Goal: Transaction & Acquisition: Purchase product/service

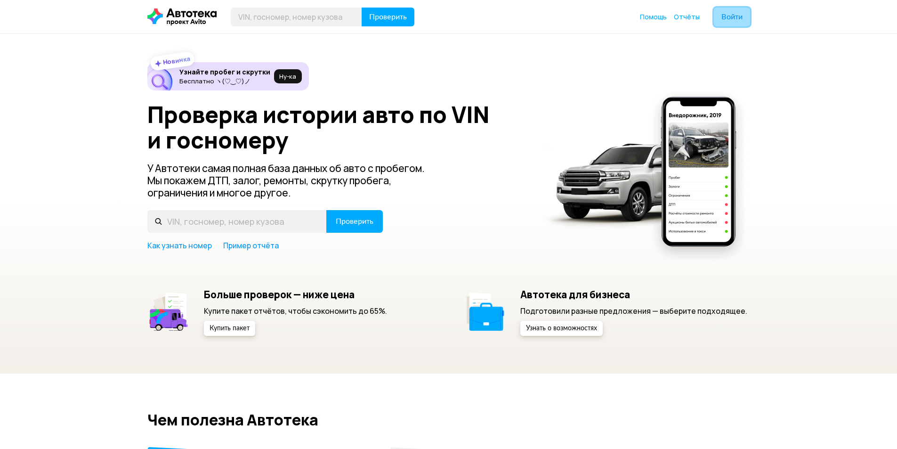
click at [731, 13] on span "Войти" at bounding box center [732, 17] width 21 height 8
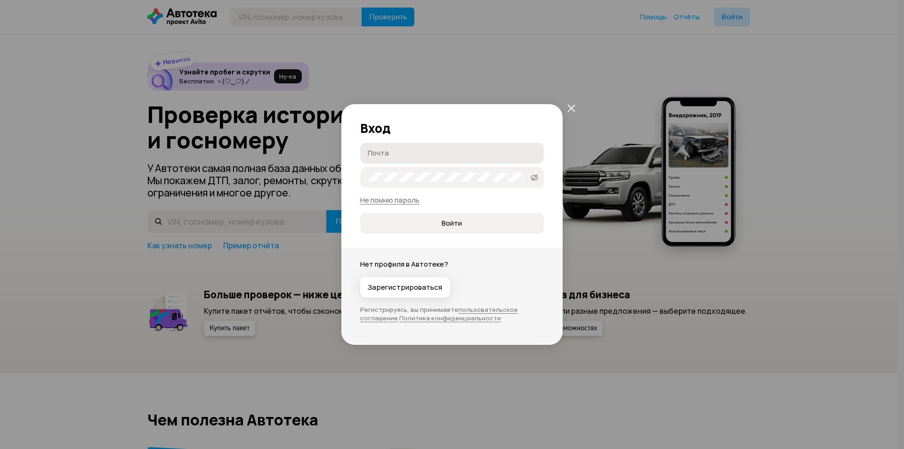
click at [390, 148] on input "Почта" at bounding box center [453, 152] width 171 height 9
click at [360, 213] on button "Войти" at bounding box center [452, 223] width 184 height 21
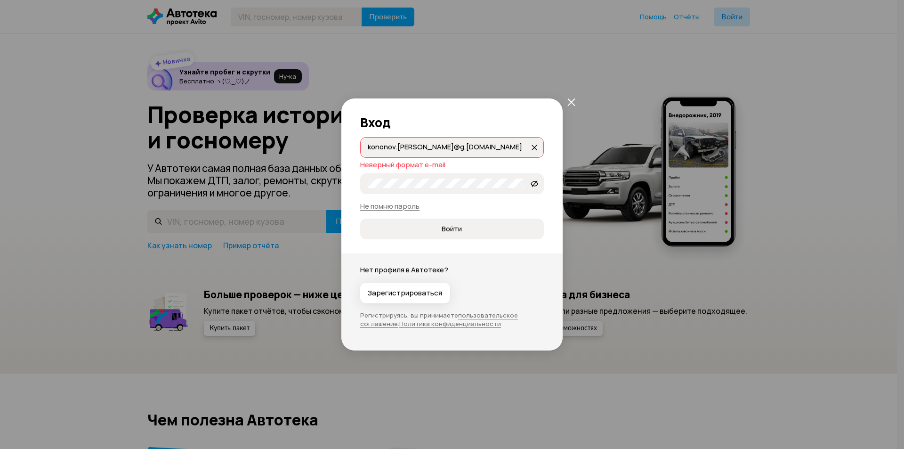
click at [442, 145] on input "kononov.[PERSON_NAME]@g,[DOMAIN_NAME]" at bounding box center [449, 146] width 162 height 9
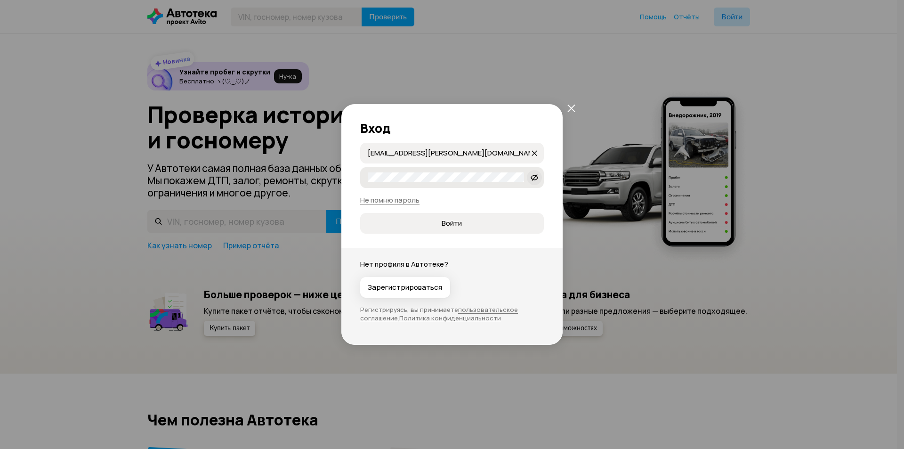
click at [534, 175] on icon at bounding box center [535, 177] width 8 height 9
type input "[EMAIL_ADDRESS][PERSON_NAME][DOMAIN_NAME]"
click at [452, 227] on span "Войти" at bounding box center [452, 223] width 20 height 9
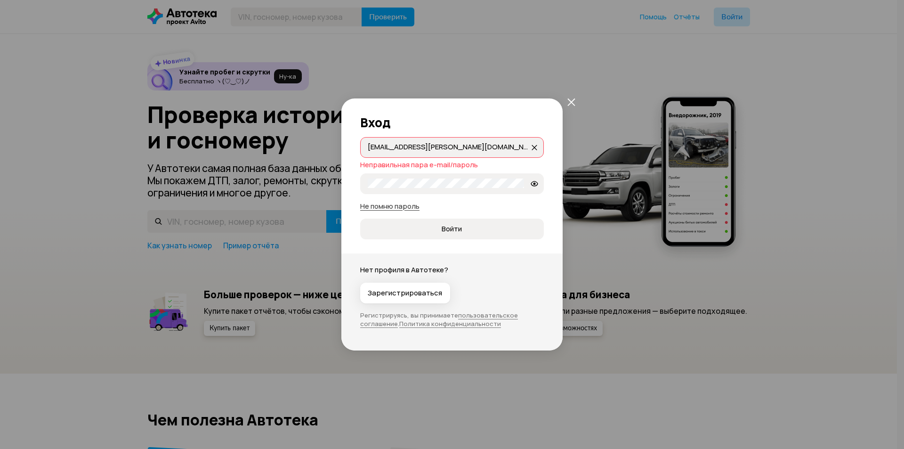
click at [393, 205] on link "Не помню пароль" at bounding box center [389, 206] width 59 height 10
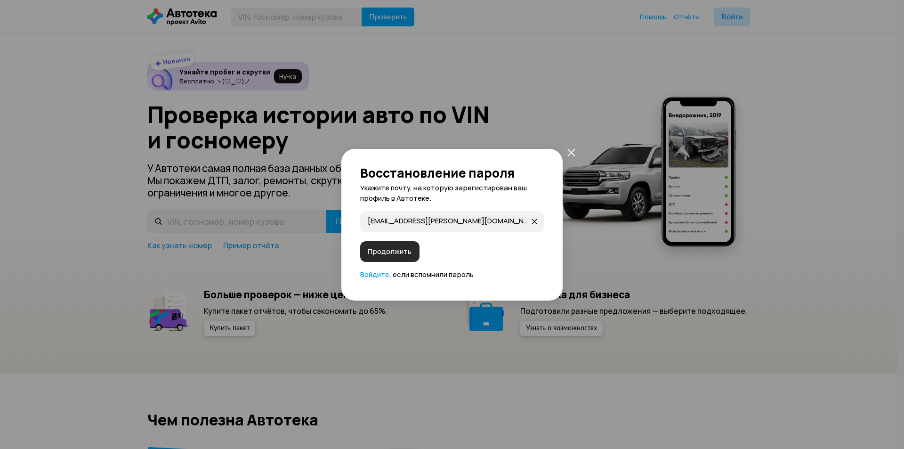
click at [387, 248] on span "Продолжить" at bounding box center [390, 251] width 44 height 9
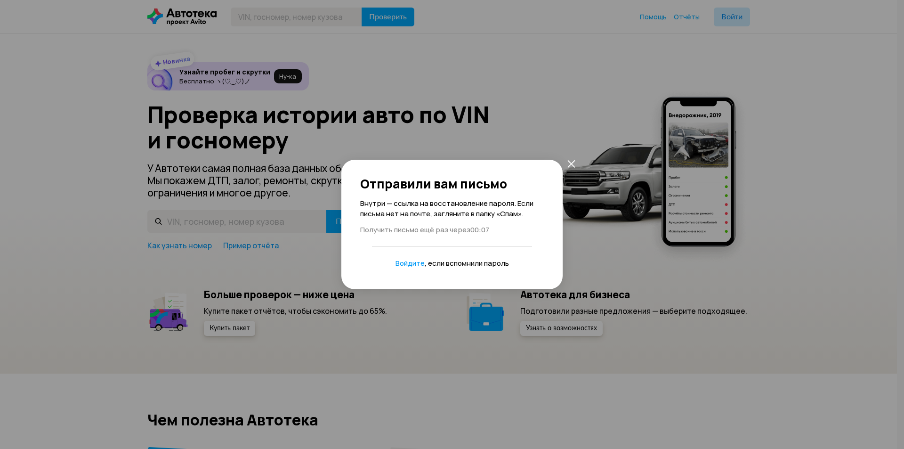
drag, startPoint x: 528, startPoint y: 50, endPoint x: 537, endPoint y: 77, distance: 27.9
click at [529, 55] on div "Отправили вам письмо Внутри — ссылка на восстановление пароля. Если письма нет …" at bounding box center [452, 224] width 904 height 449
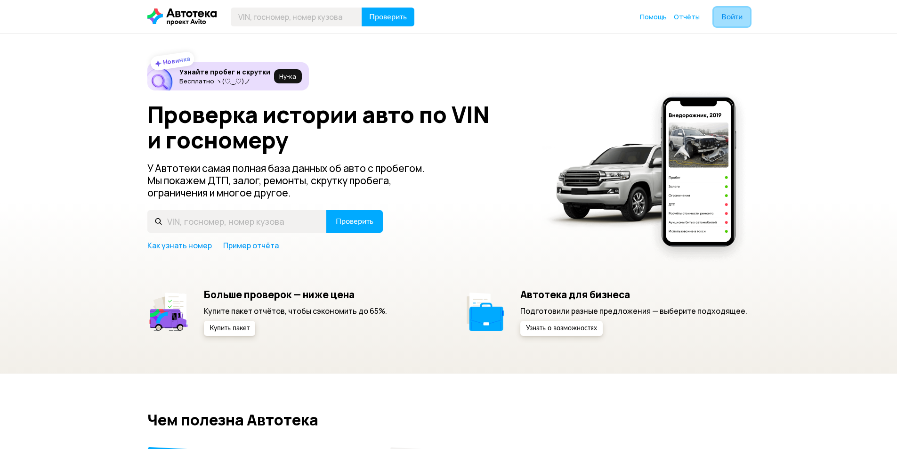
click at [729, 16] on span "Войти" at bounding box center [732, 17] width 21 height 8
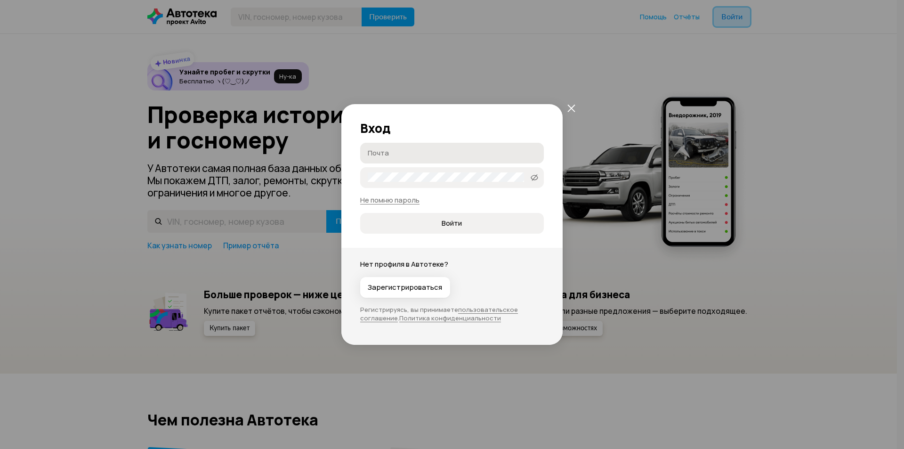
click at [401, 145] on label "Почта" at bounding box center [452, 153] width 184 height 21
click at [401, 148] on input "Почта" at bounding box center [453, 152] width 171 height 9
type input "[EMAIL_ADDRESS][PERSON_NAME][DOMAIN_NAME]"
click at [360, 213] on button "Войти" at bounding box center [452, 223] width 184 height 21
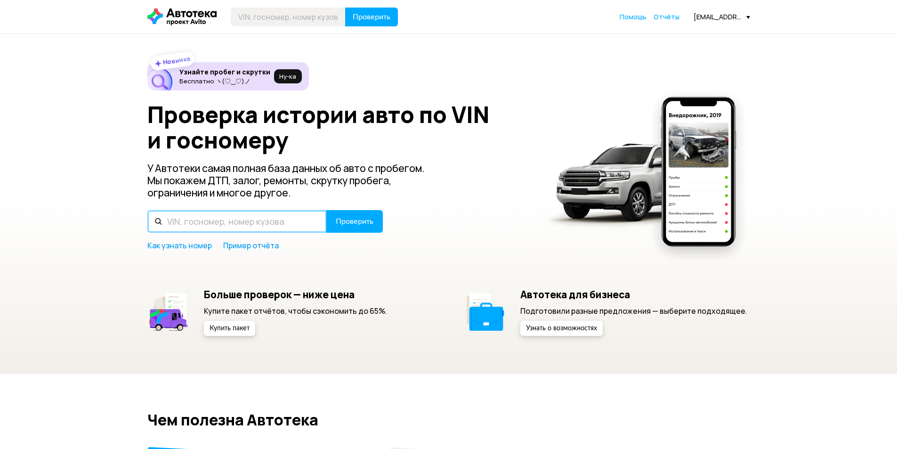
click at [219, 217] on input "text" at bounding box center [236, 221] width 179 height 23
drag, startPoint x: 195, startPoint y: 205, endPoint x: 194, endPoint y: 211, distance: 6.7
click at [195, 206] on div "Проверка истории авто по VIN и госномеру У Автотеки самая полная база данных об…" at bounding box center [448, 176] width 603 height 149
click at [196, 217] on input "text" at bounding box center [236, 221] width 179 height 23
paste input "[US_VEHICLE_IDENTIFICATION_NUMBER]"
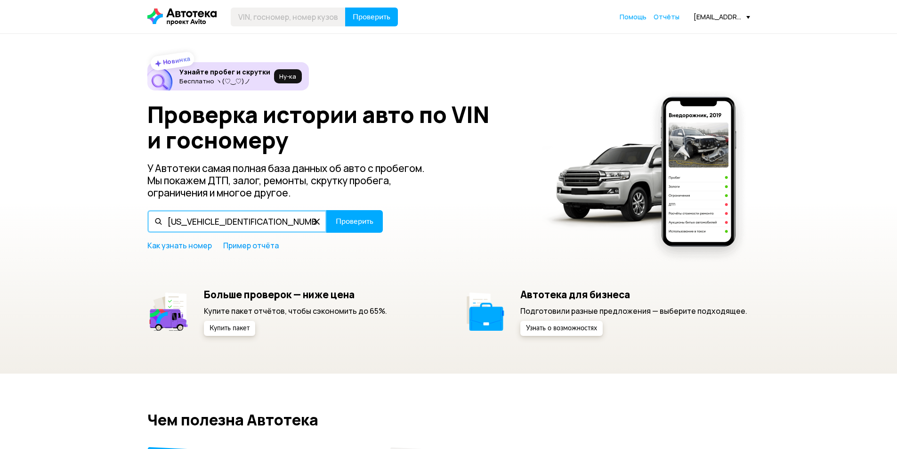
type input "[US_VEHICLE_IDENTIFICATION_NUMBER]"
click at [326, 210] on button "Проверить" at bounding box center [354, 221] width 57 height 23
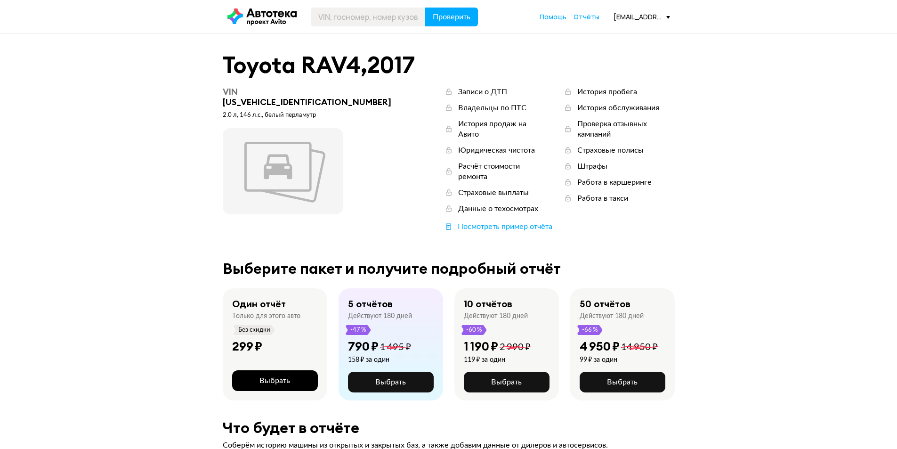
click at [276, 377] on span "Выбрать" at bounding box center [275, 381] width 31 height 8
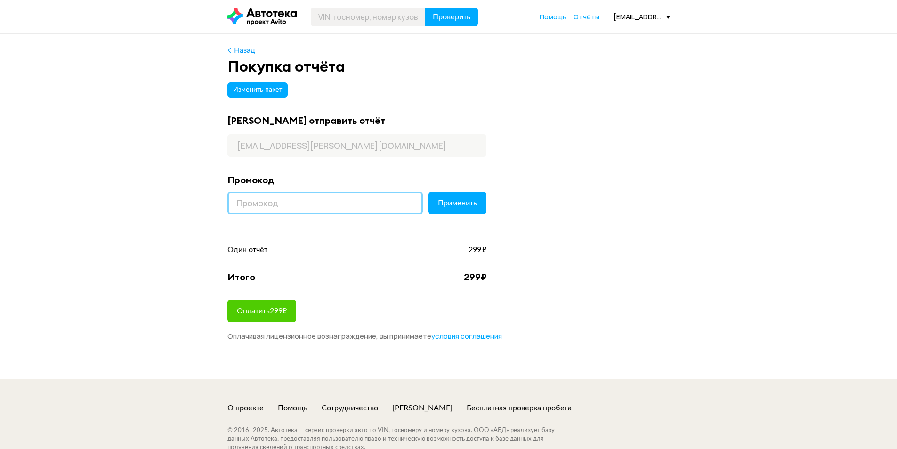
click at [267, 209] on input at bounding box center [324, 203] width 195 height 23
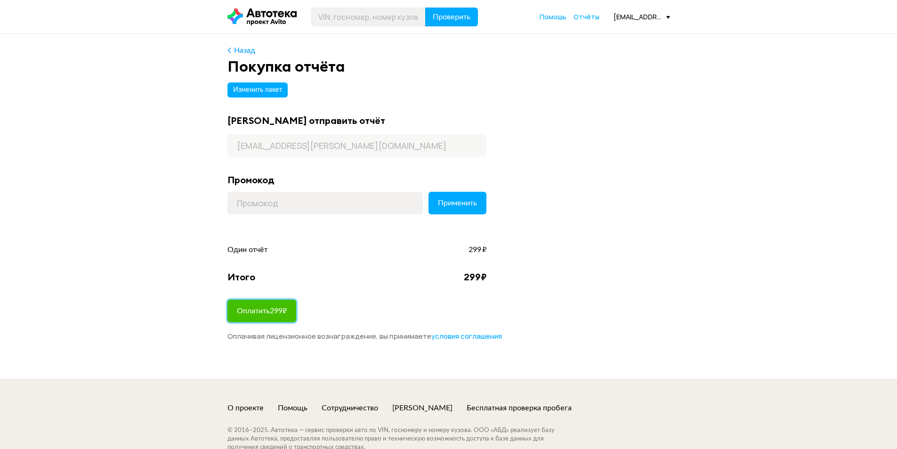
click at [258, 313] on span "Оплатить 299 ₽" at bounding box center [262, 311] width 50 height 8
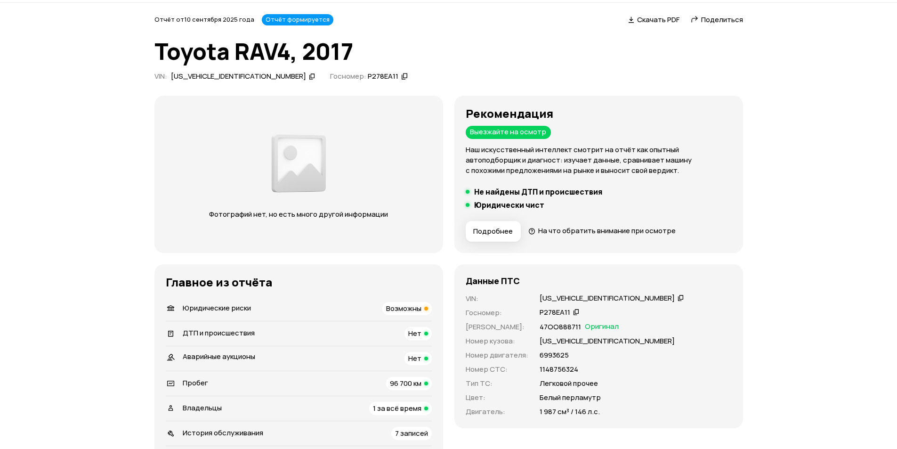
scroll to position [47, 0]
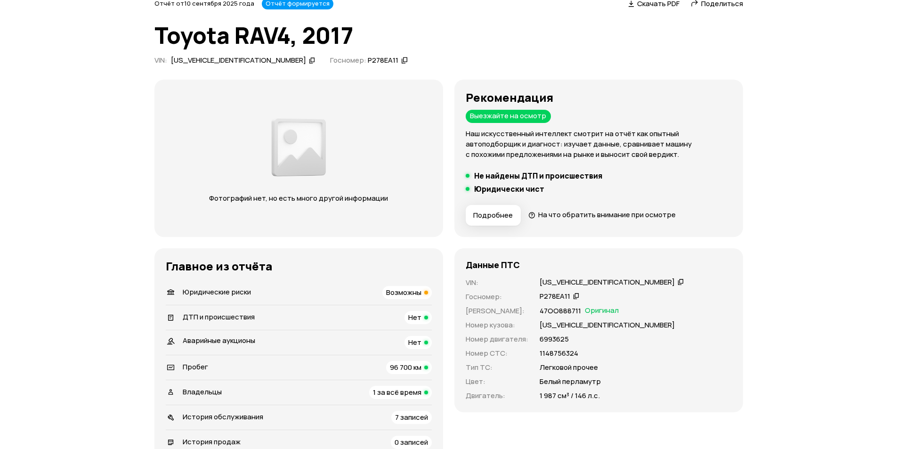
click at [409, 295] on span "Возможны" at bounding box center [403, 292] width 35 height 10
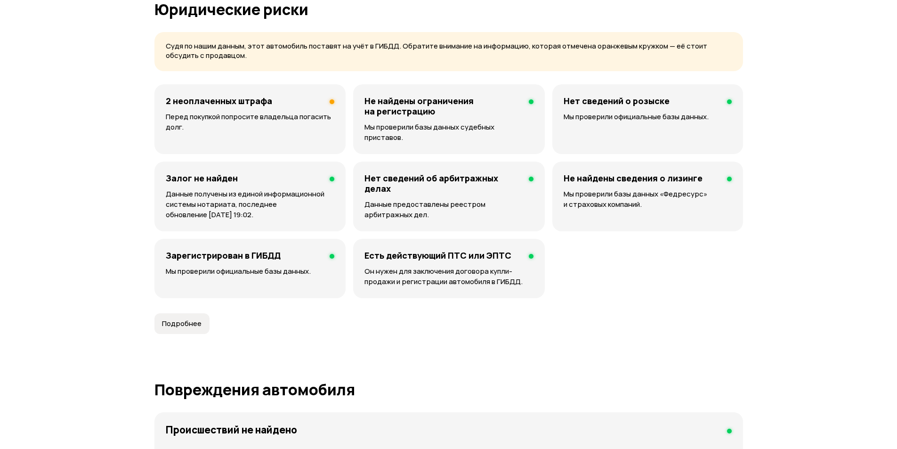
scroll to position [579, 0]
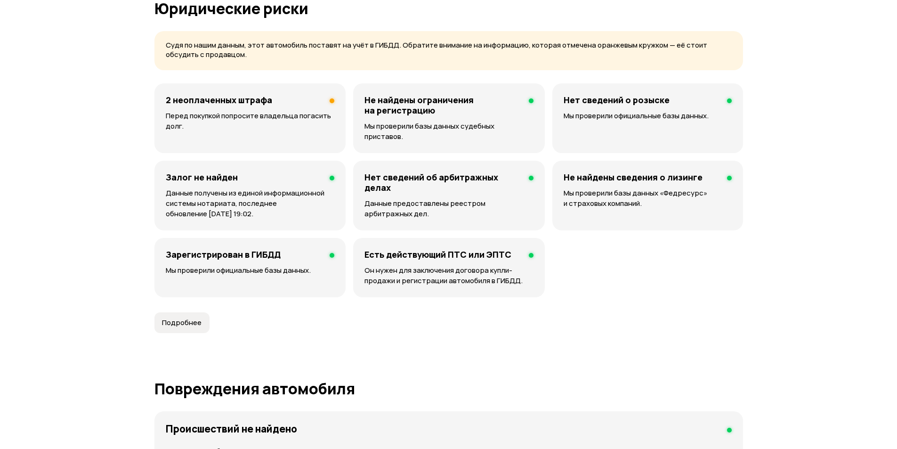
click at [183, 100] on h4 "2 неоплаченных штрафа" at bounding box center [219, 100] width 106 height 10
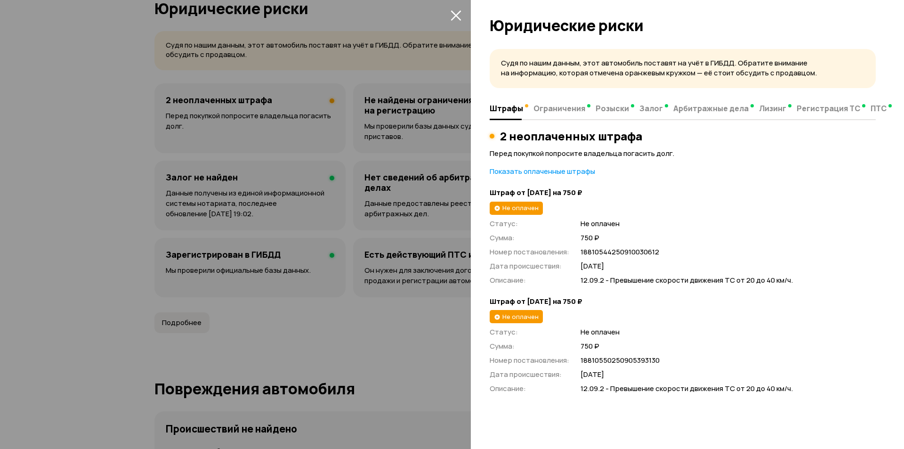
click at [304, 322] on div at bounding box center [452, 224] width 904 height 449
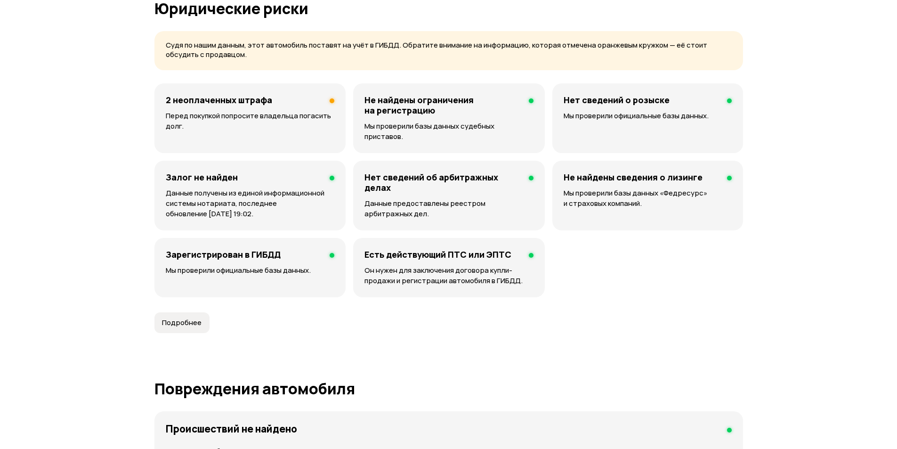
click at [184, 318] on span "Подробнее" at bounding box center [182, 322] width 40 height 9
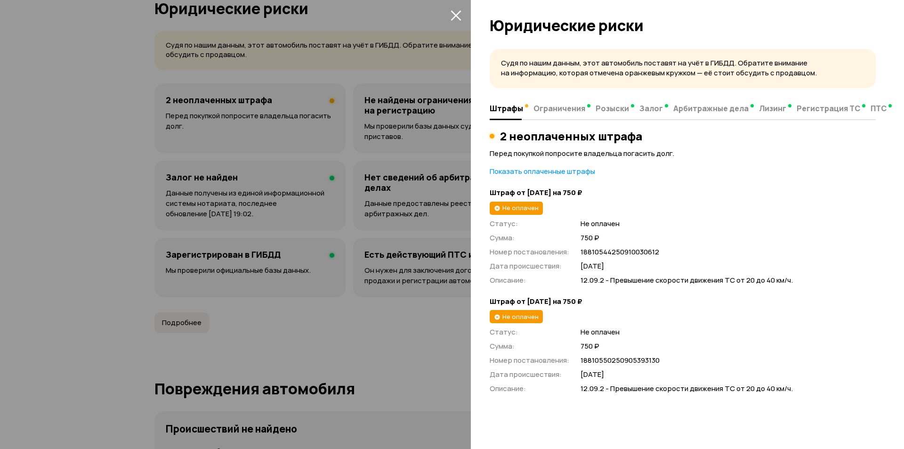
click at [292, 300] on div at bounding box center [452, 224] width 904 height 449
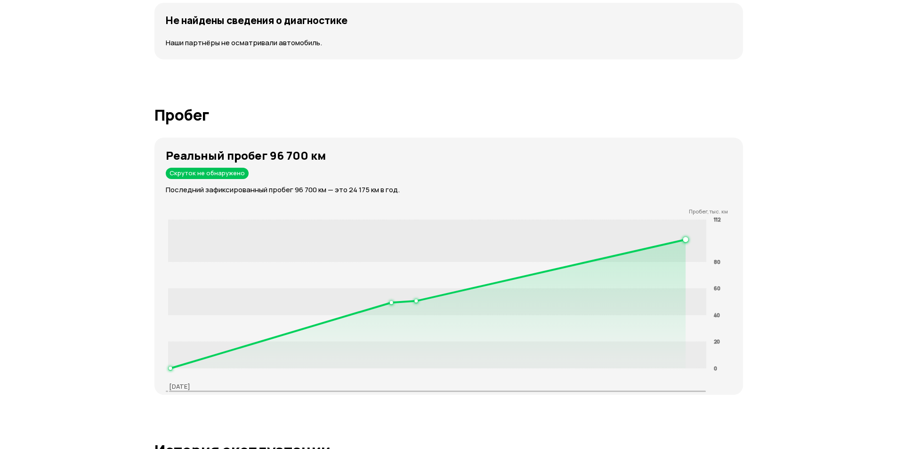
scroll to position [1319, 0]
